Goal: Task Accomplishment & Management: Manage account settings

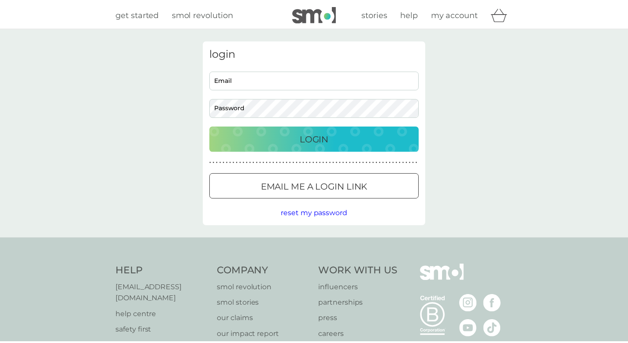
scroll to position [16, 0]
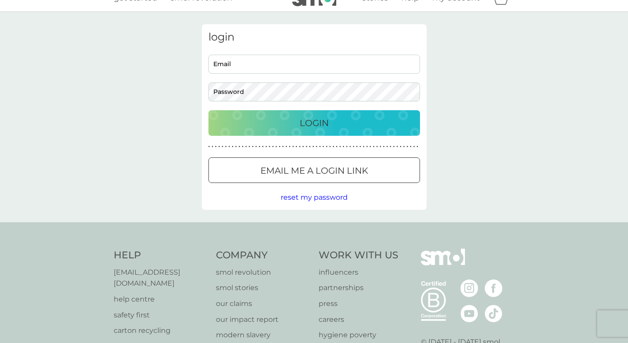
type input "[EMAIL_ADDRESS][DOMAIN_NAME]"
click at [296, 115] on button "Login" at bounding box center [313, 123] width 211 height 26
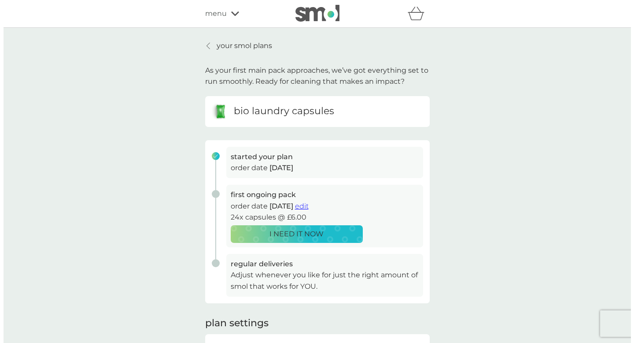
scroll to position [2, 0]
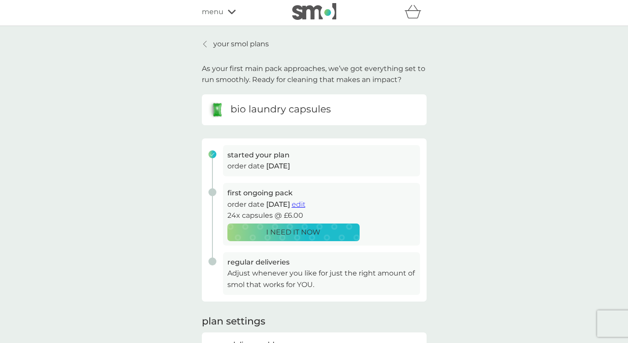
click at [228, 12] on icon at bounding box center [232, 11] width 8 height 5
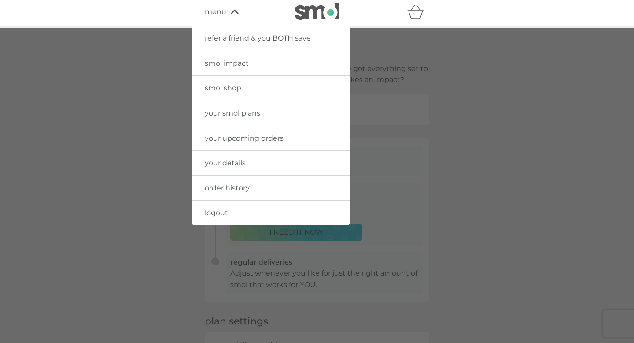
click at [229, 115] on span "your smol plans" at bounding box center [233, 113] width 56 height 8
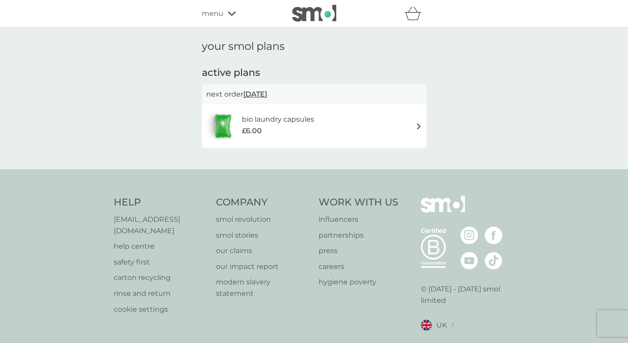
click at [397, 123] on div "bio laundry capsules £6.00" at bounding box center [314, 126] width 216 height 31
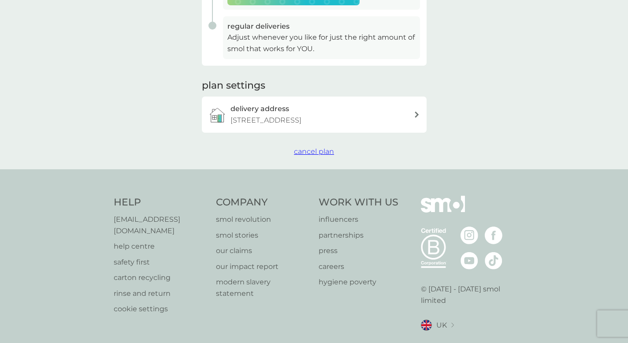
scroll to position [251, 0]
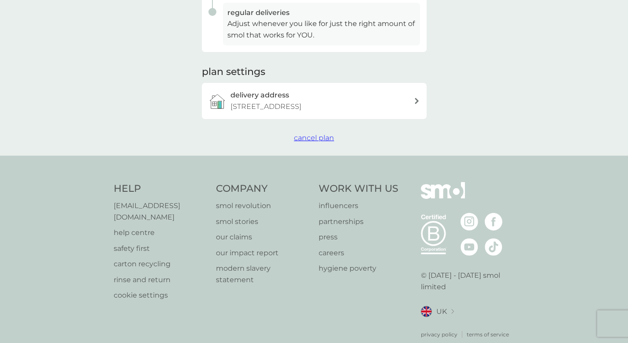
click at [305, 142] on span "cancel plan" at bounding box center [314, 137] width 40 height 8
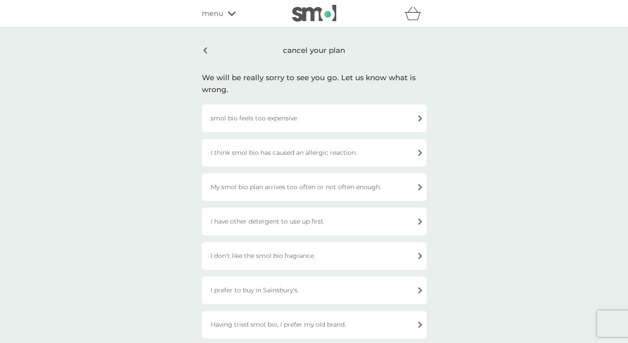
click at [315, 117] on div "smol bio feels too expensive" at bounding box center [314, 118] width 225 height 28
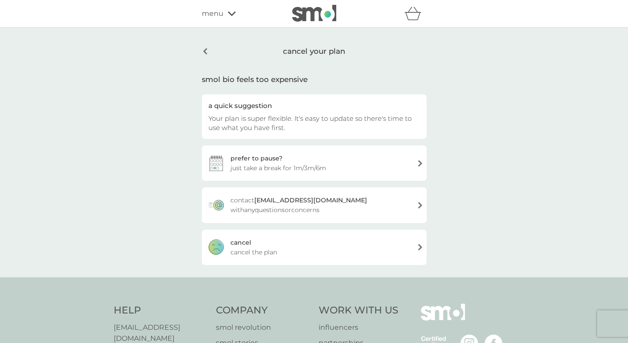
click at [323, 251] on div "cancel cancel the plan" at bounding box center [314, 247] width 225 height 35
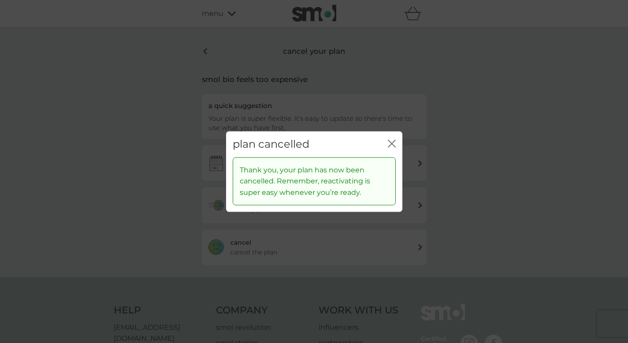
click at [394, 138] on div "close" at bounding box center [392, 144] width 8 height 13
click at [391, 141] on icon "close" at bounding box center [392, 144] width 8 height 8
